Goal: Transaction & Acquisition: Purchase product/service

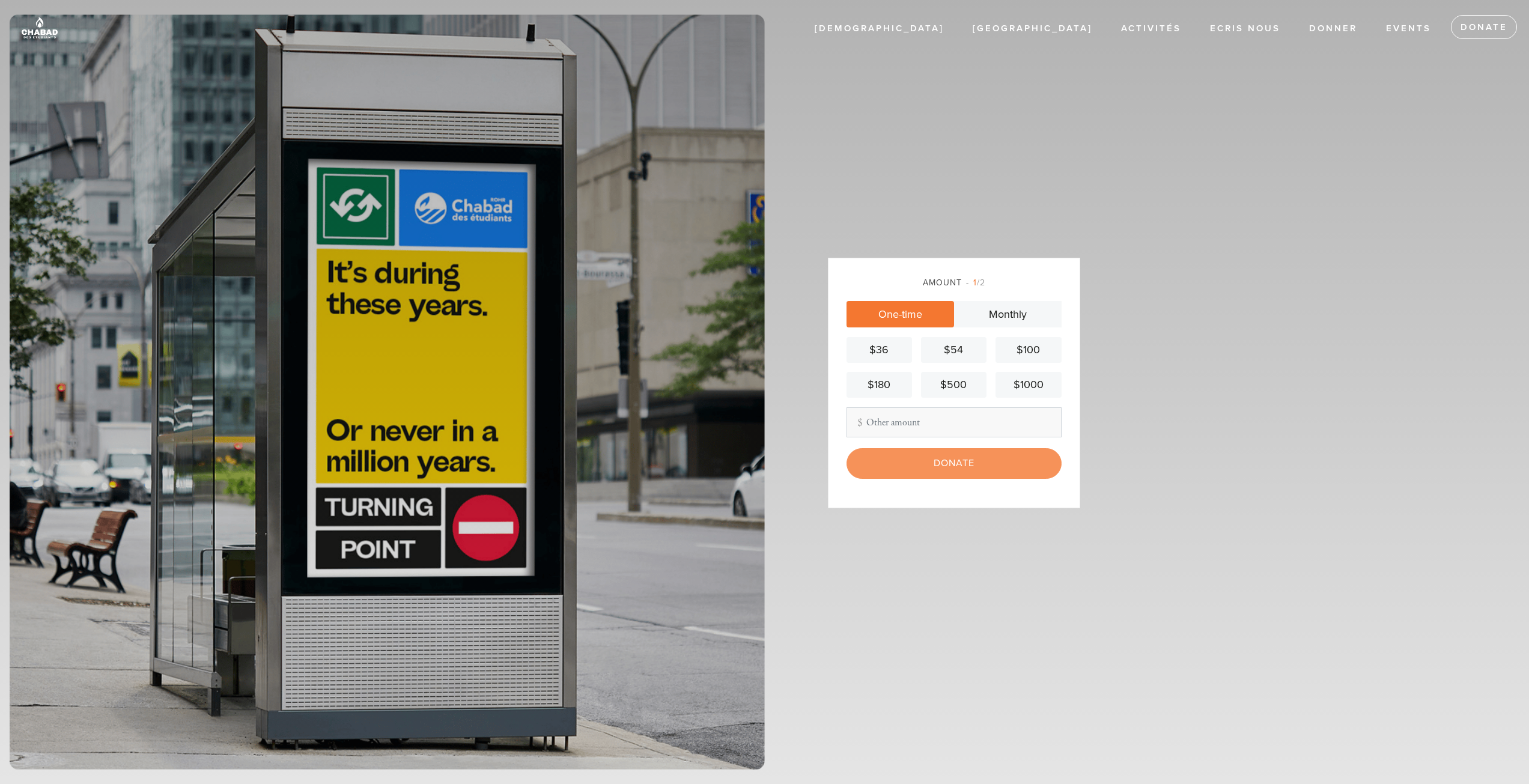
scroll to position [129, 0]
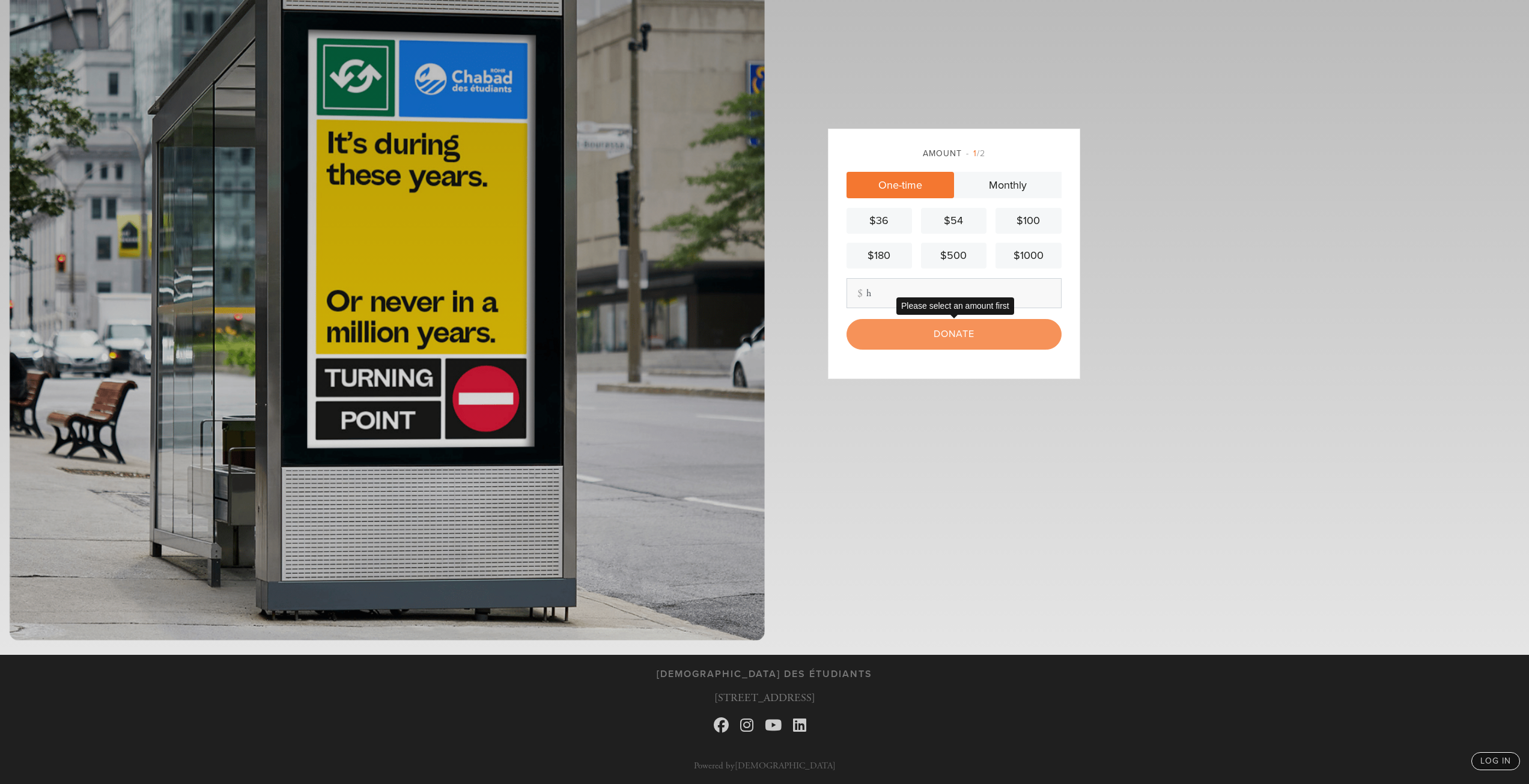
type input "h"
click at [910, 337] on div "Donate" at bounding box center [954, 334] width 215 height 30
click at [913, 288] on input "h" at bounding box center [954, 293] width 215 height 30
type input "12"
click at [910, 328] on input "Donate" at bounding box center [954, 334] width 215 height 30
